Goal: Task Accomplishment & Management: Use online tool/utility

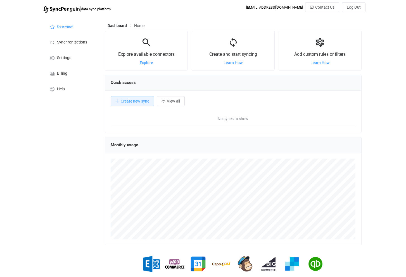
scroll to position [108, 256]
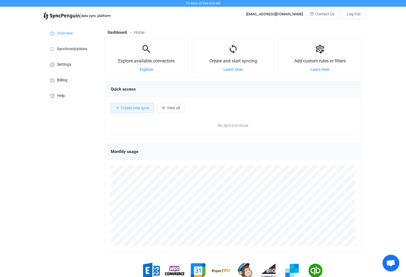
click at [31, 41] on div "14 days of free trial left | data sync platform [EMAIL_ADDRESS][DOMAIN_NAME] Co…" at bounding box center [203, 150] width 406 height 301
click at [77, 46] on li "Synchronizations" at bounding box center [71, 49] width 56 height 16
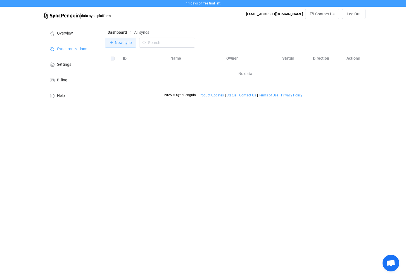
click at [124, 44] on span "New sync" at bounding box center [123, 42] width 17 height 4
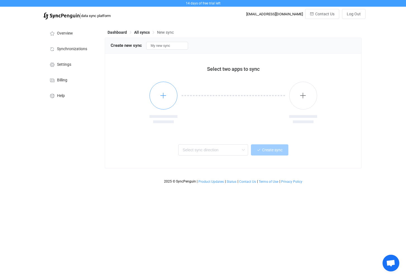
click at [163, 93] on icon "button" at bounding box center [163, 95] width 7 height 7
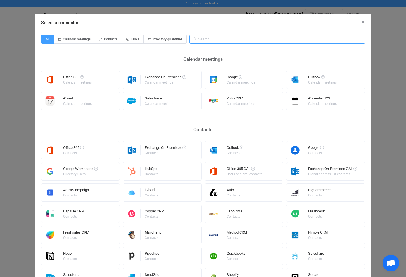
click at [210, 41] on input "Select a connector" at bounding box center [277, 39] width 176 height 9
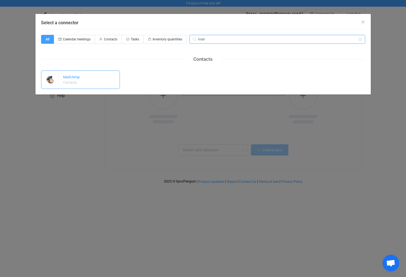
type input "mail"
click at [91, 80] on div "Mailchimp Contacts" at bounding box center [80, 80] width 79 height 18
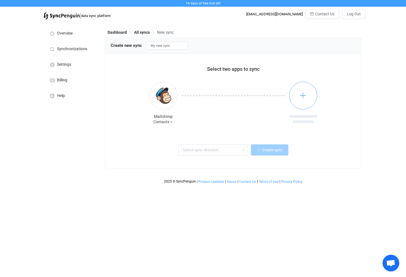
click at [300, 95] on icon "button" at bounding box center [302, 95] width 7 height 7
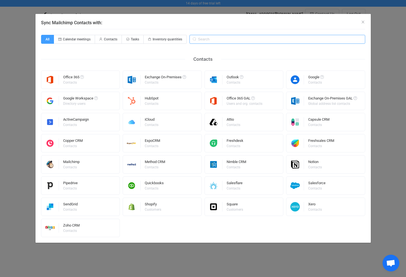
click at [263, 43] on input "Sync Mailchimp Contacts with:" at bounding box center [277, 39] width 176 height 9
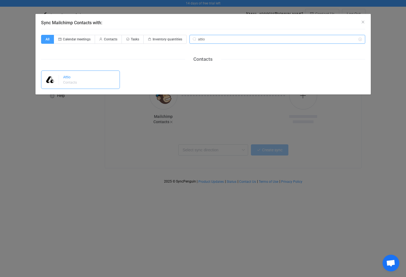
type input "attio"
click at [74, 82] on div "Contacts" at bounding box center [70, 82] width 14 height 3
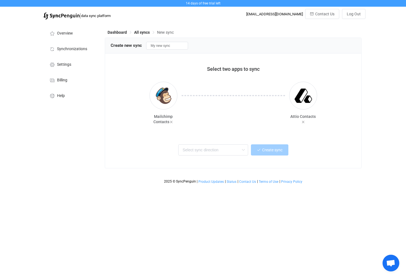
click at [334, 136] on div "Select two apps to sync Mailchimp Contacts Attio Contacts Two-way One or multip…" at bounding box center [233, 111] width 256 height 115
click at [205, 150] on input "text" at bounding box center [213, 150] width 70 height 11
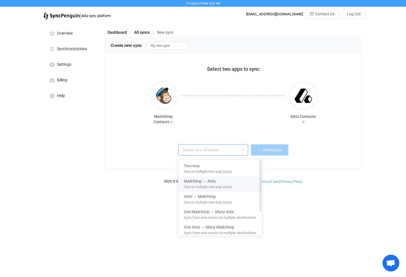
click at [225, 187] on span "One or multiple one-way syncs" at bounding box center [208, 186] width 48 height 6
type input "Mailchimp → Attio"
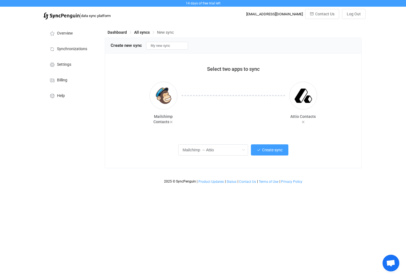
click at [326, 152] on div "Mailchimp → Attio Create sync" at bounding box center [232, 149] width 231 height 13
click at [260, 152] on button "Create sync" at bounding box center [269, 150] width 37 height 11
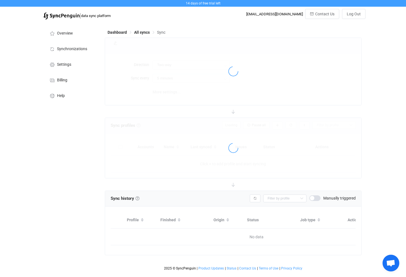
type input "Mailchimp → Attio"
type input "15 minutes"
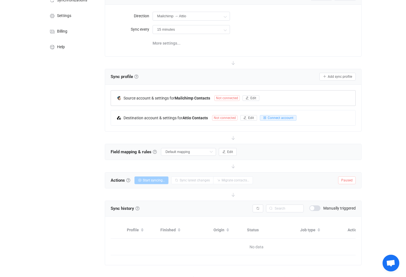
scroll to position [49, 0]
click at [257, 98] on button "Edit" at bounding box center [250, 98] width 17 height 6
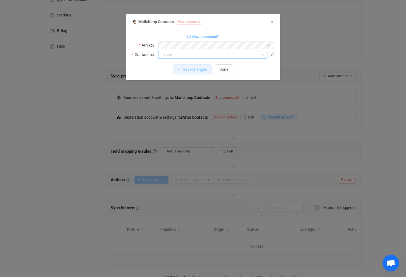
click at [187, 52] on input "dialog" at bounding box center [212, 55] width 109 height 8
click at [254, 39] on div "Mailchimp Contacts Not connected 1 { { "apiKey": "6e9b032262a88162aca648f9e99b5…" at bounding box center [203, 49] width 142 height 62
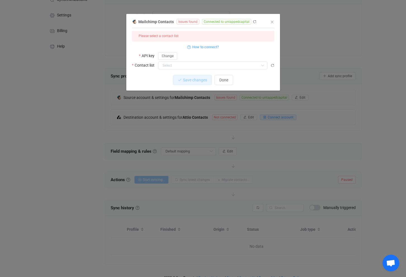
click at [232, 59] on div "Change" at bounding box center [216, 56] width 116 height 8
click at [232, 64] on input "dialog" at bounding box center [212, 66] width 109 height 8
click at [216, 84] on div at bounding box center [212, 84] width 107 height 2
click at [195, 79] on li "Untapped Capital" at bounding box center [212, 78] width 109 height 9
type input "Untapped Capital"
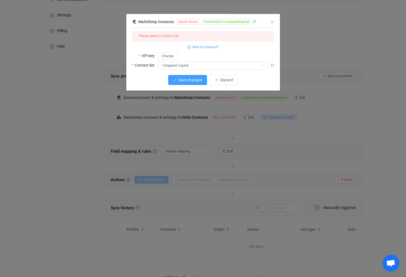
click at [191, 80] on span "Save changes" at bounding box center [190, 80] width 24 height 4
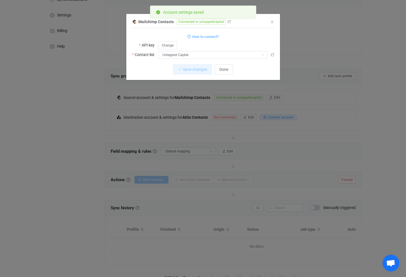
scroll to position [50, 0]
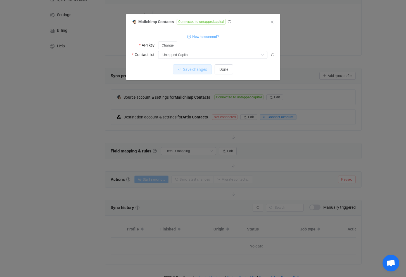
click at [184, 119] on div "Mailchimp Contacts Connected to untappedcapital 1 { { "apiKey": "***", "listId"…" at bounding box center [203, 138] width 406 height 277
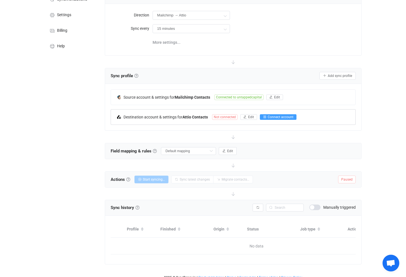
click at [275, 117] on span "Connect account" at bounding box center [280, 117] width 26 height 4
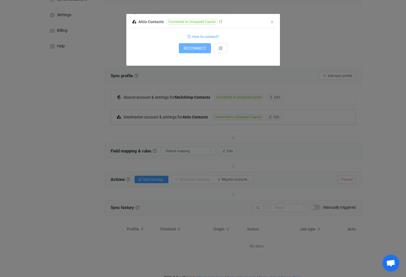
click at [191, 52] on button "RECONNECT" at bounding box center [195, 48] width 32 height 10
click at [274, 22] on div "Attio Contacts Connected to Untapped Capital 1 { { "accessToken": "***" } Stand…" at bounding box center [202, 42] width 153 height 48
click at [272, 22] on icon "Close" at bounding box center [272, 22] width 4 height 4
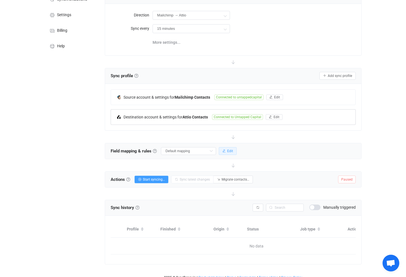
click at [220, 150] on button "Edit" at bounding box center [228, 151] width 18 height 8
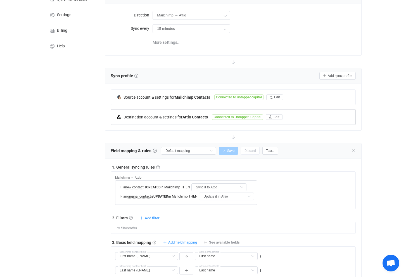
click at [91, 179] on div "Overview Synchronizations Settings Billing Help" at bounding box center [70, 220] width 61 height 495
click at [95, 190] on div "Overview Synchronizations Settings Billing Help" at bounding box center [70, 220] width 61 height 495
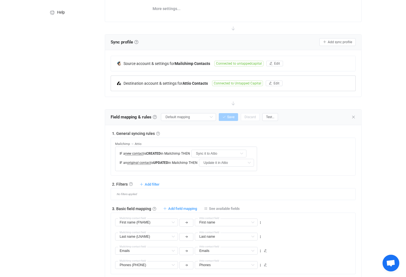
scroll to position [83, 0]
click at [95, 190] on div "Overview Synchronizations Settings Billing Help" at bounding box center [70, 186] width 61 height 495
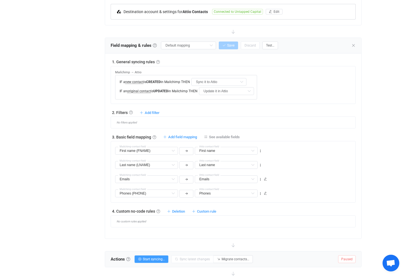
scroll to position [157, 0]
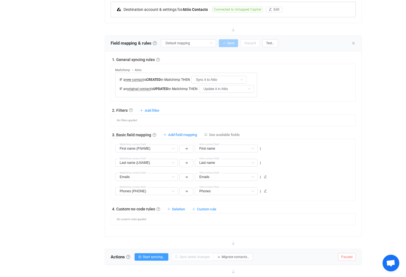
click at [95, 190] on div "Overview Synchronizations Settings Billing Help" at bounding box center [70, 112] width 61 height 495
click at [195, 135] on span "Add field mapping" at bounding box center [182, 135] width 29 height 4
type input "First name (FNAME)"
type input "First name"
type input "Last name (LNAME)"
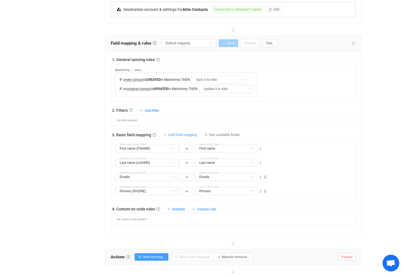
type input "Last name"
type input "Emails"
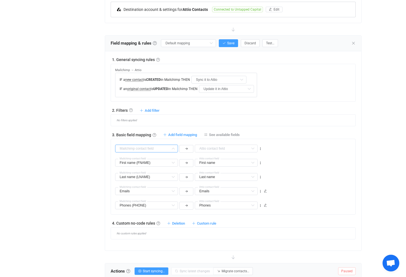
click at [162, 147] on input "text" at bounding box center [146, 149] width 63 height 8
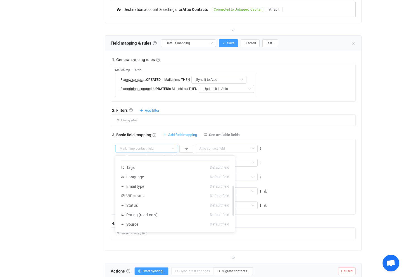
scroll to position [75, 0]
click at [147, 202] on li "Status Default field" at bounding box center [174, 204] width 119 height 9
type input "Status"
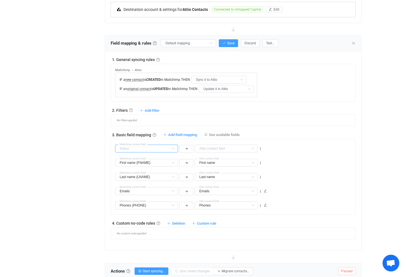
scroll to position [53, 0]
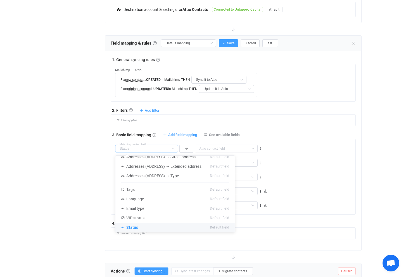
click at [291, 127] on div "1. General syncing rules General syncing rules Control how SyncPengin reacts to…" at bounding box center [233, 148] width 244 height 183
type input "Status"
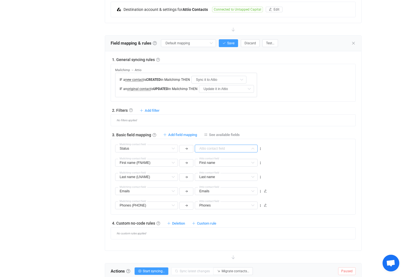
click at [213, 150] on input "text" at bounding box center [226, 149] width 63 height 8
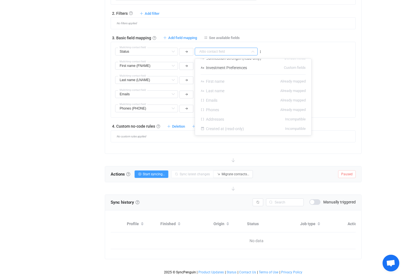
click at [324, 131] on div "No custom rules applied" at bounding box center [233, 137] width 244 height 12
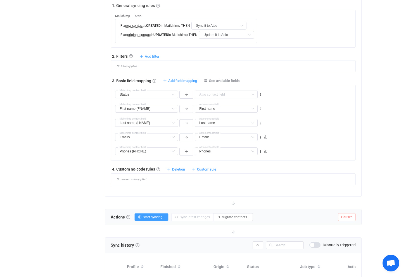
scroll to position [133, 0]
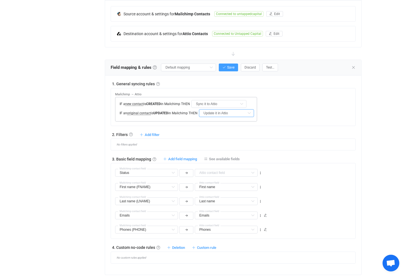
click at [227, 114] on input "Update it in Attio" at bounding box center [226, 113] width 55 height 8
click at [231, 136] on span "Update it in Attio" at bounding box center [222, 136] width 30 height 4
click at [210, 132] on div "2. Filters Filters Control what data is synced by adding inclusion or exclusion…" at bounding box center [233, 135] width 244 height 6
click at [93, 112] on div "Overview Synchronizations Settings Billing Help" at bounding box center [70, 144] width 61 height 510
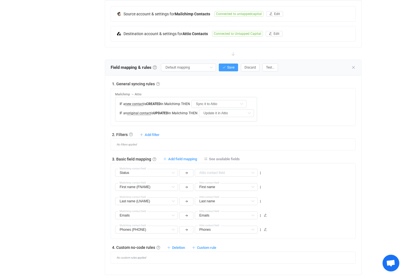
click at [93, 112] on div "Overview Synchronizations Settings Billing Help" at bounding box center [70, 144] width 61 height 510
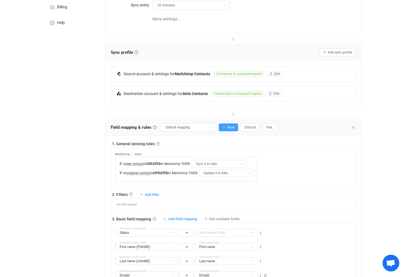
scroll to position [62, 0]
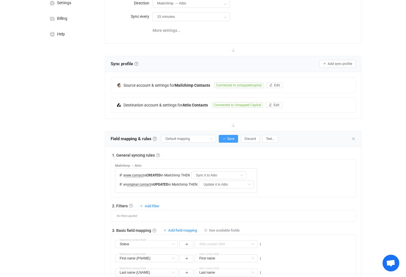
click at [93, 112] on div "Overview Synchronizations Settings Billing Help" at bounding box center [70, 216] width 61 height 510
click at [95, 166] on div "Overview Synchronizations Settings Billing Help" at bounding box center [70, 216] width 61 height 510
click at [97, 185] on div "Overview Synchronizations Settings Billing Help" at bounding box center [70, 216] width 61 height 510
click at [97, 182] on div "Overview Synchronizations Settings Billing Help" at bounding box center [70, 216] width 61 height 510
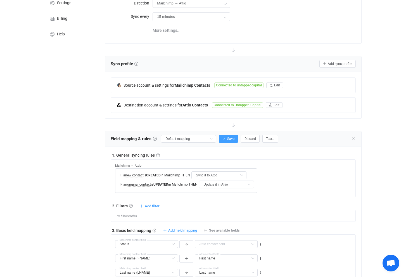
click at [97, 182] on div "Overview Synchronizations Settings Billing Help" at bounding box center [70, 216] width 61 height 510
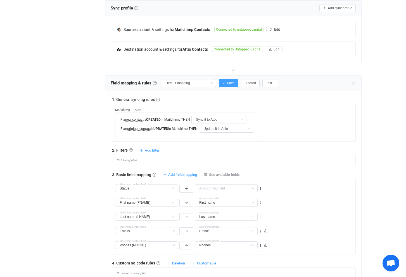
scroll to position [117, 0]
click at [226, 174] on span "See available fields" at bounding box center [224, 175] width 31 height 4
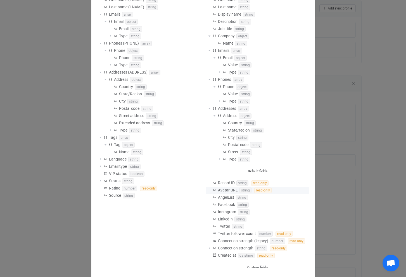
scroll to position [112, 0]
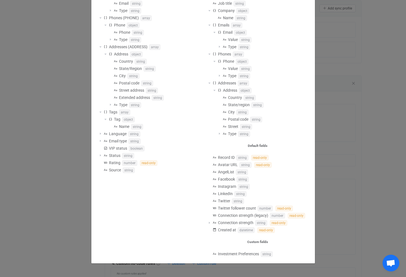
click at [257, 243] on h5 "Custom fields" at bounding box center [257, 242] width 103 height 6
click at [339, 212] on div "Available fields Mailchimp First name (FNAME) string Last name (LNAME) string E…" at bounding box center [203, 138] width 406 height 277
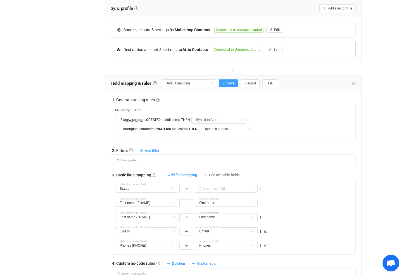
click at [247, 49] on span "Connected to Untapped Capital" at bounding box center [237, 50] width 51 height 6
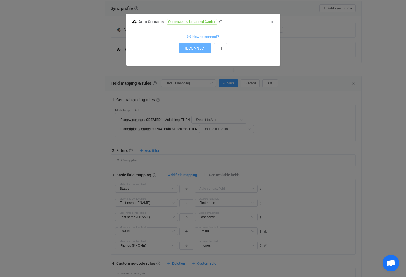
click at [199, 47] on span "RECONNECT" at bounding box center [194, 48] width 23 height 4
click at [219, 20] on icon "dialog" at bounding box center [221, 22] width 4 height 4
click at [271, 20] on icon "Close" at bounding box center [272, 22] width 4 height 4
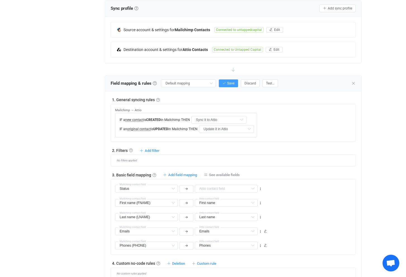
click at [214, 193] on div "Status Mailchimp contact field Display name Default field Description Default f…" at bounding box center [188, 189] width 148 height 10
click at [212, 188] on input "text" at bounding box center [226, 189] width 63 height 8
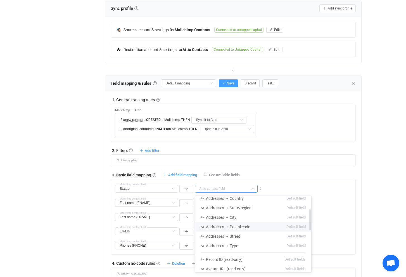
scroll to position [0, 0]
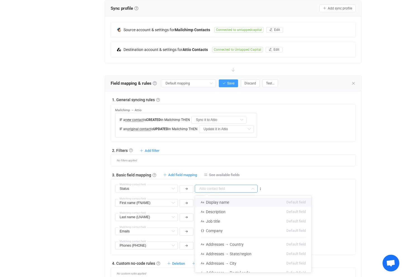
click at [338, 119] on div "Mailchimp → Attio IF a new contact is CREATED in Mailchimp THEN Sync it to Atti…" at bounding box center [235, 120] width 240 height 33
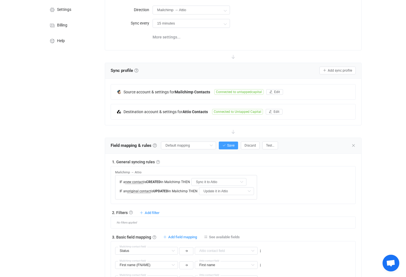
scroll to position [64, 0]
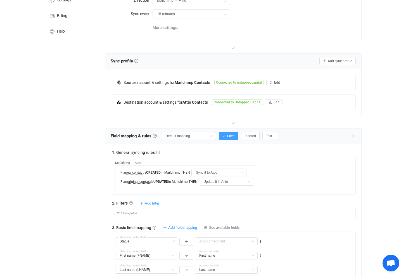
click at [308, 78] on div "Source account & settings for Mailchimp Contacts Connected to untappedcapital E…" at bounding box center [233, 82] width 244 height 15
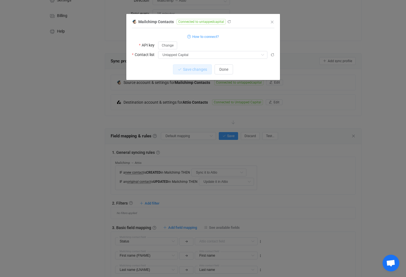
click at [269, 21] on div "Mailchimp Contacts Connected to untappedcapital 1 { { "apiKey": "***", "listId"…" at bounding box center [203, 49] width 142 height 62
click at [271, 22] on icon "Close" at bounding box center [272, 22] width 4 height 4
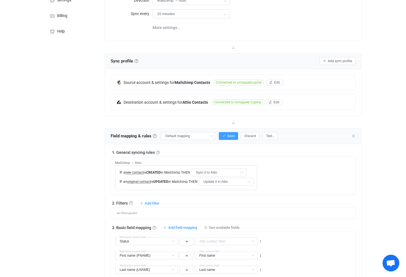
click at [257, 120] on div at bounding box center [233, 122] width 256 height 12
click at [206, 158] on div "Mailchimp → Attio IF a new contact is CREATED in Mailchimp THEN Sync it to Atti…" at bounding box center [186, 173] width 142 height 33
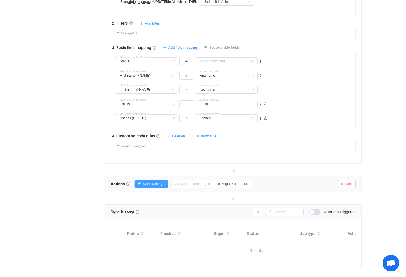
scroll to position [255, 0]
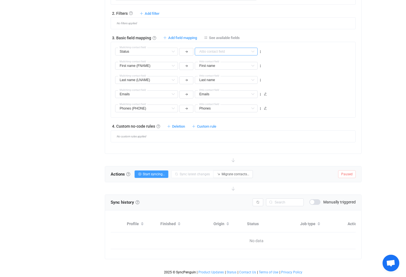
click at [220, 50] on input "text" at bounding box center [226, 52] width 63 height 8
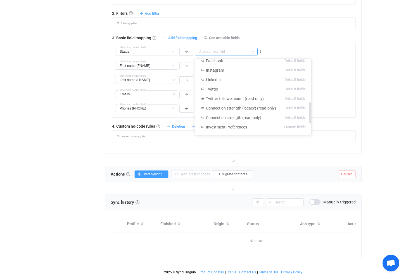
scroll to position [130, 0]
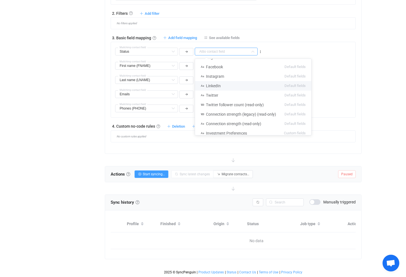
click at [319, 26] on div "No filters applied" at bounding box center [233, 23] width 244 height 12
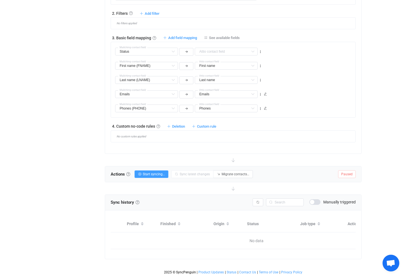
scroll to position [0, 0]
